Goal: Information Seeking & Learning: Learn about a topic

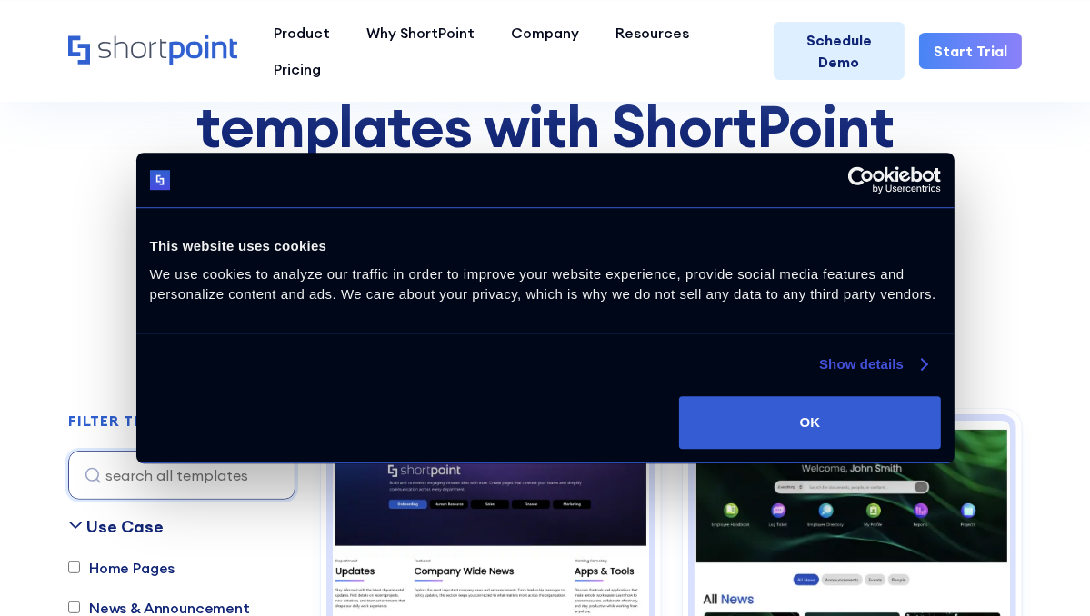
click at [838, 365] on link "Show details" at bounding box center [872, 365] width 107 height 22
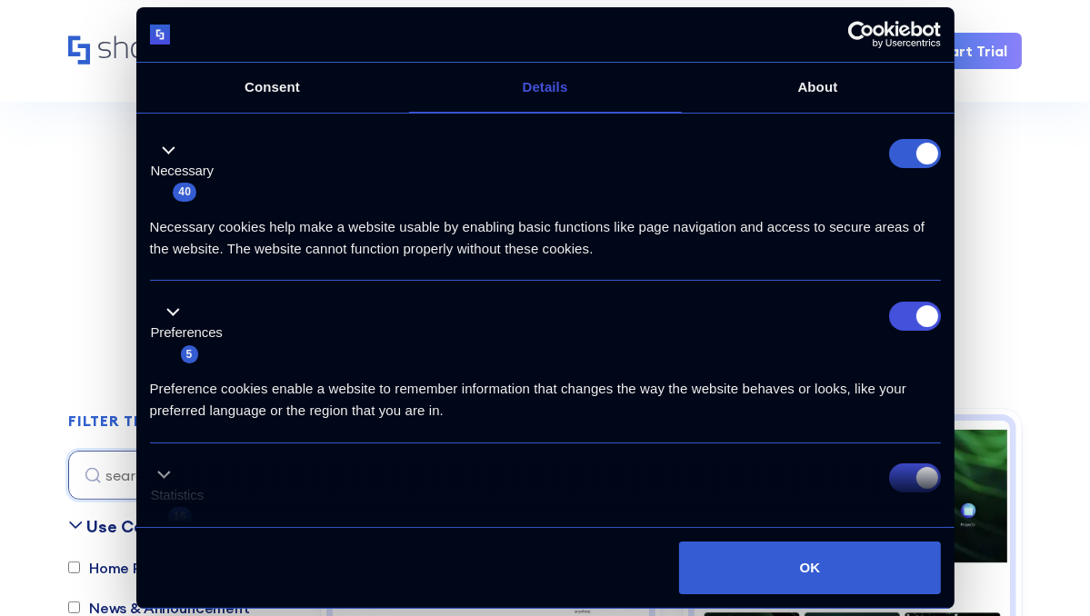
click at [840, 374] on div "Preference cookies enable a website to remember information that changes the wa…" at bounding box center [545, 392] width 791 height 57
click at [818, 386] on div "Preference cookies enable a website to remember information that changes the wa…" at bounding box center [545, 392] width 791 height 57
click at [848, 389] on div "Preference cookies enable a website to remember information that changes the wa…" at bounding box center [545, 392] width 791 height 57
click at [856, 386] on div "Preference cookies enable a website to remember information that changes the wa…" at bounding box center [545, 392] width 791 height 57
click at [1037, 196] on img at bounding box center [545, 61] width 1090 height 488
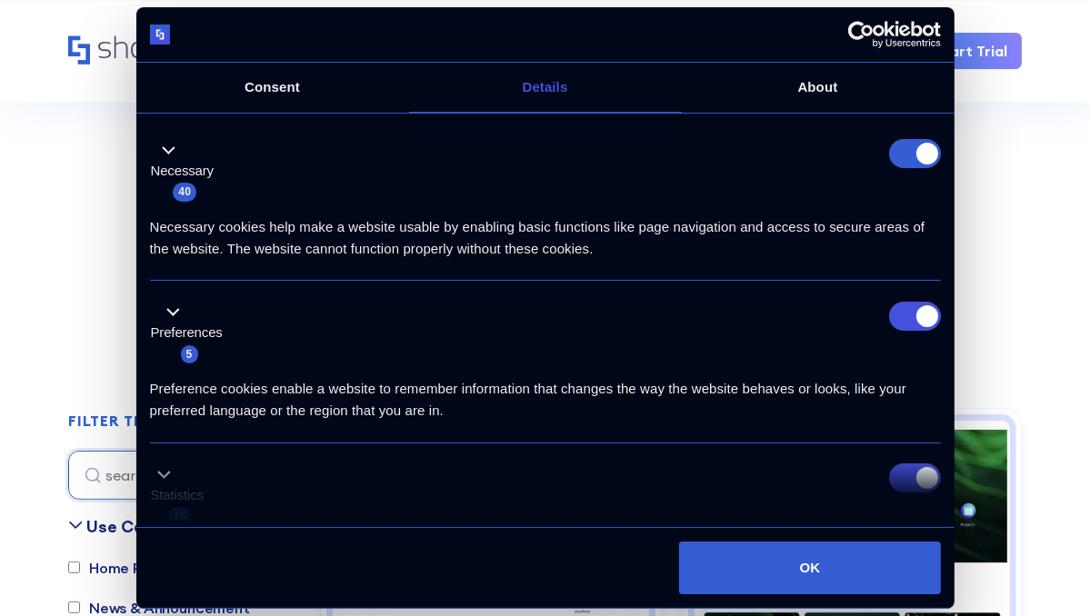
scroll to position [224, 0]
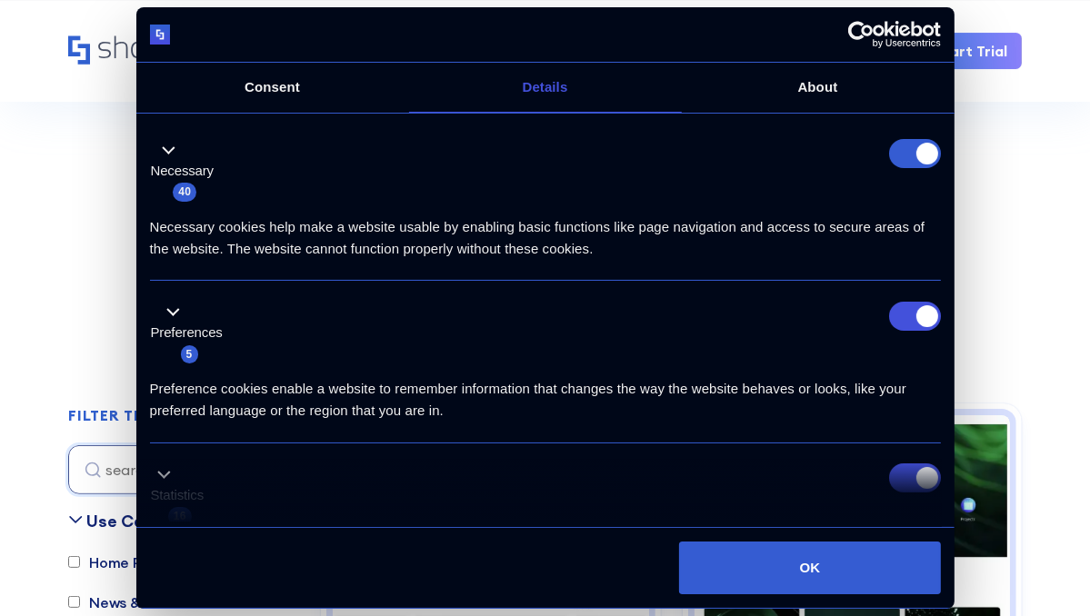
click at [1022, 298] on img at bounding box center [545, 56] width 1090 height 488
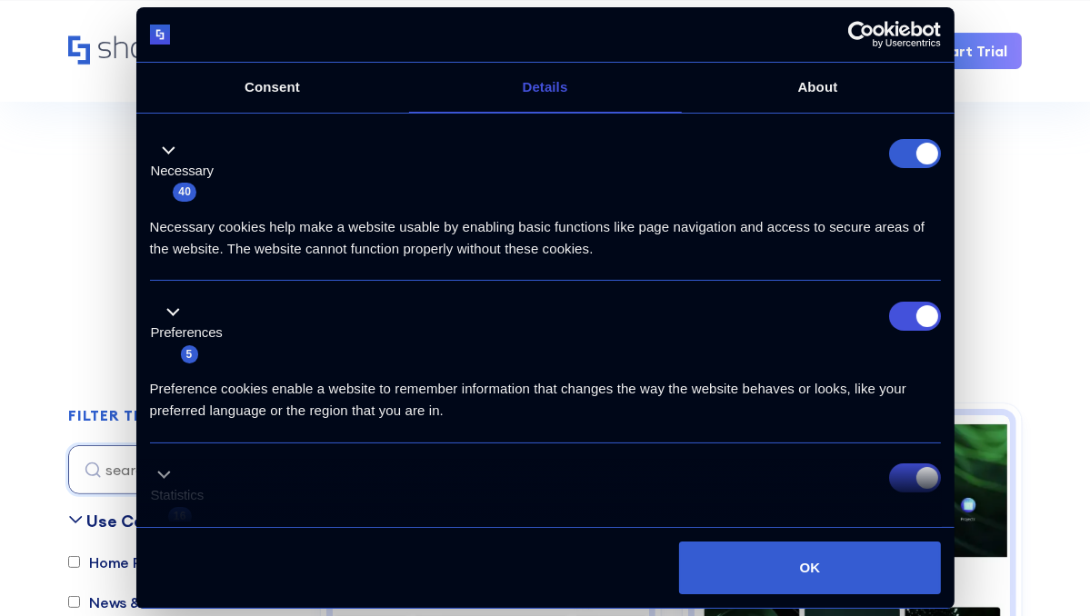
click at [1013, 298] on img at bounding box center [545, 56] width 1090 height 488
click at [933, 311] on input "Preferences" at bounding box center [915, 316] width 52 height 29
checkbox input "false"
